Goal: Entertainment & Leisure: Consume media (video, audio)

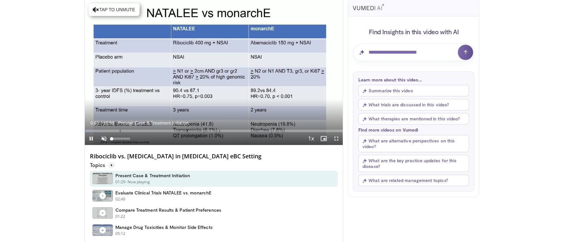
click at [104, 135] on div "10 seconds Tap to unmute" at bounding box center [214, 71] width 258 height 145
click at [90, 135] on span "Video Player" at bounding box center [91, 138] width 13 height 13
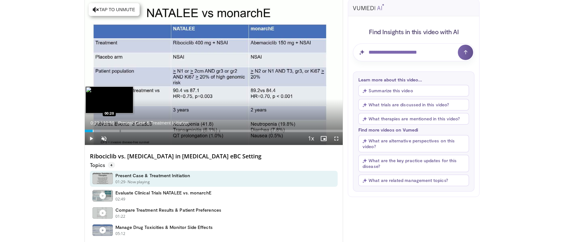
click at [92, 129] on div "Loaded : 6.10% 00:20 00:20" at bounding box center [214, 129] width 258 height 6
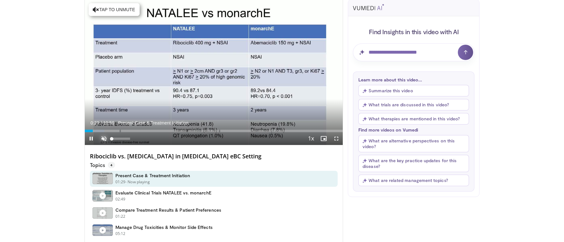
click at [103, 136] on span "Video Player" at bounding box center [104, 138] width 13 height 13
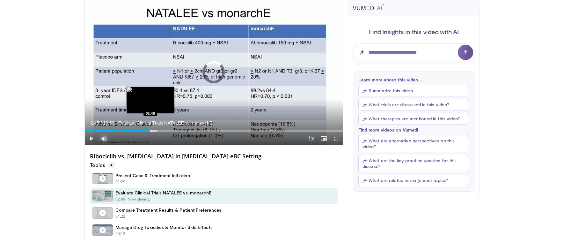
click at [150, 129] on div "Loaded : 42.72% 02:45 02:45" at bounding box center [214, 129] width 258 height 6
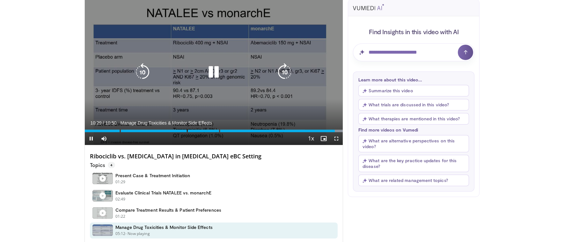
click at [218, 77] on icon "Video Player" at bounding box center [214, 72] width 18 height 18
